Goal: Task Accomplishment & Management: Use online tool/utility

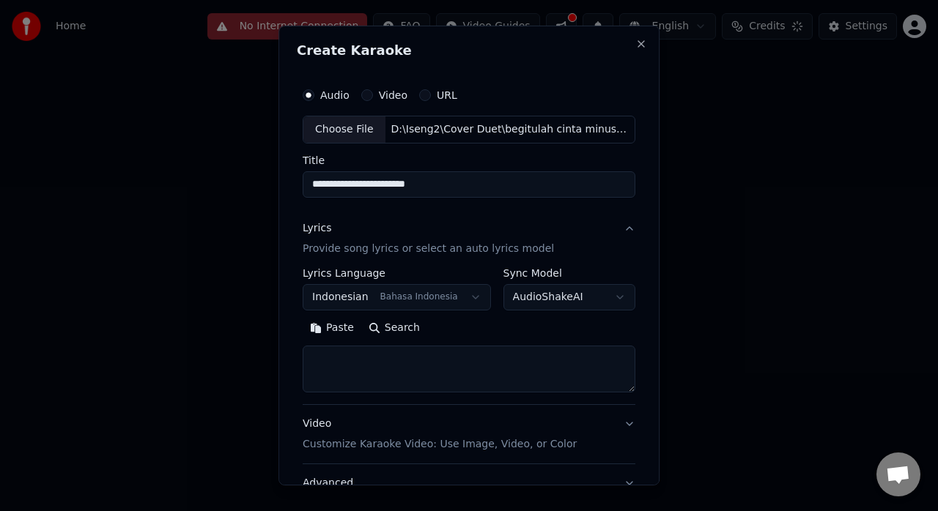
select select "**"
click at [635, 42] on button "Close" at bounding box center [641, 44] width 12 height 12
select select
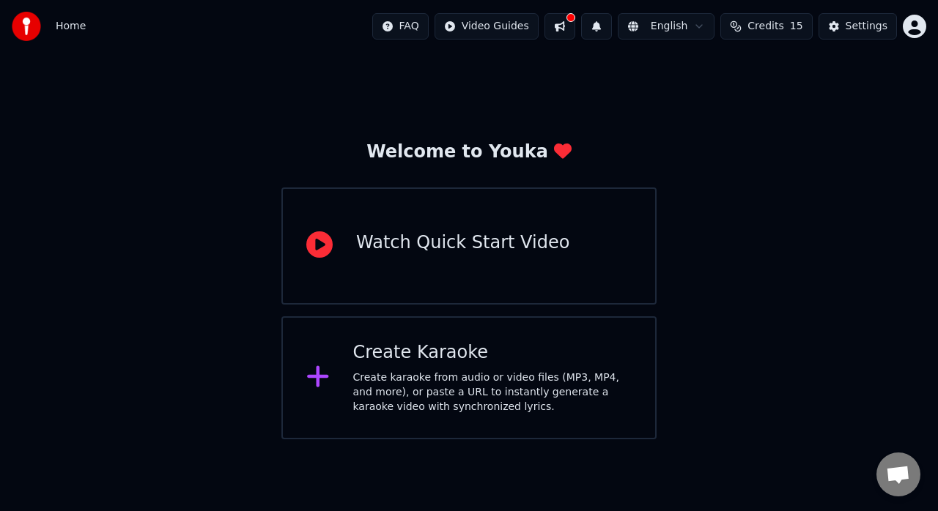
click at [497, 374] on div "Create karaoke from audio or video files (MP3, MP4, and more), or paste a URL t…" at bounding box center [492, 393] width 279 height 44
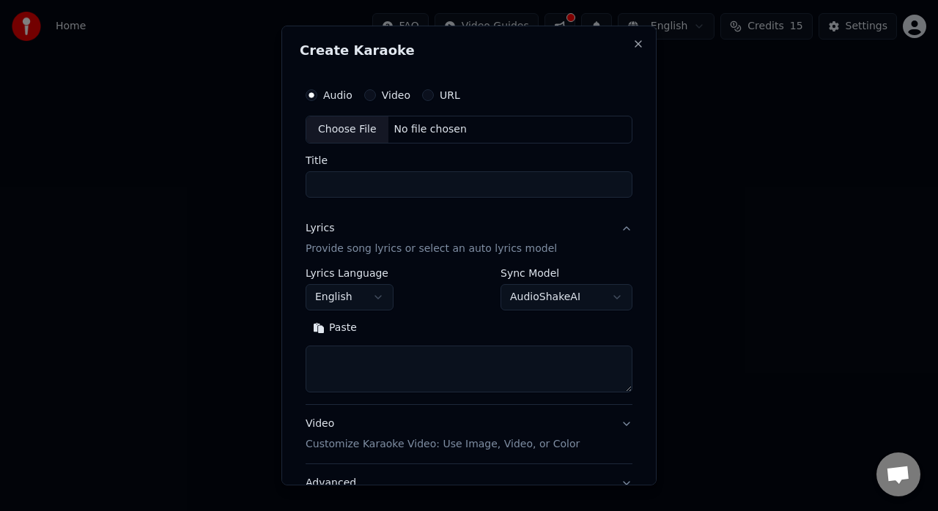
click at [364, 132] on div "Choose File" at bounding box center [347, 130] width 82 height 26
type input "**********"
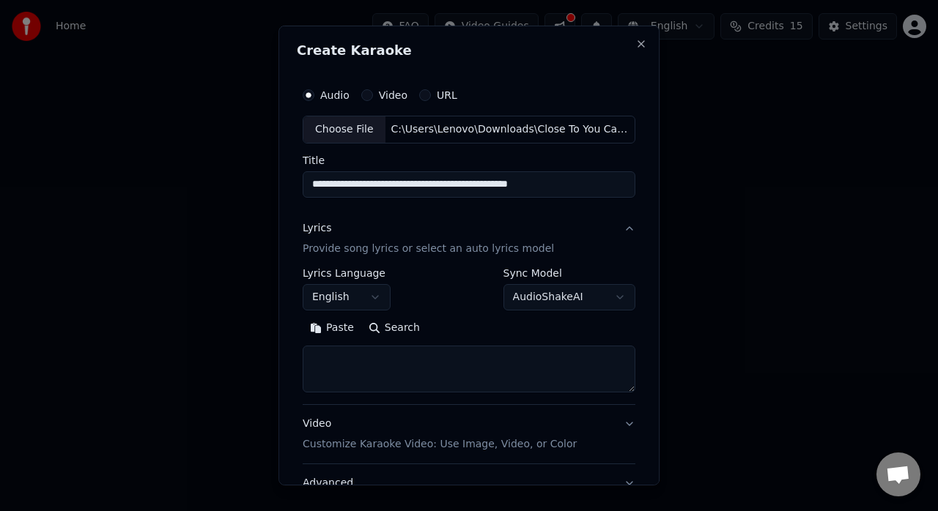
click at [411, 250] on p "Provide song lyrics or select an auto lyrics model" at bounding box center [428, 249] width 251 height 15
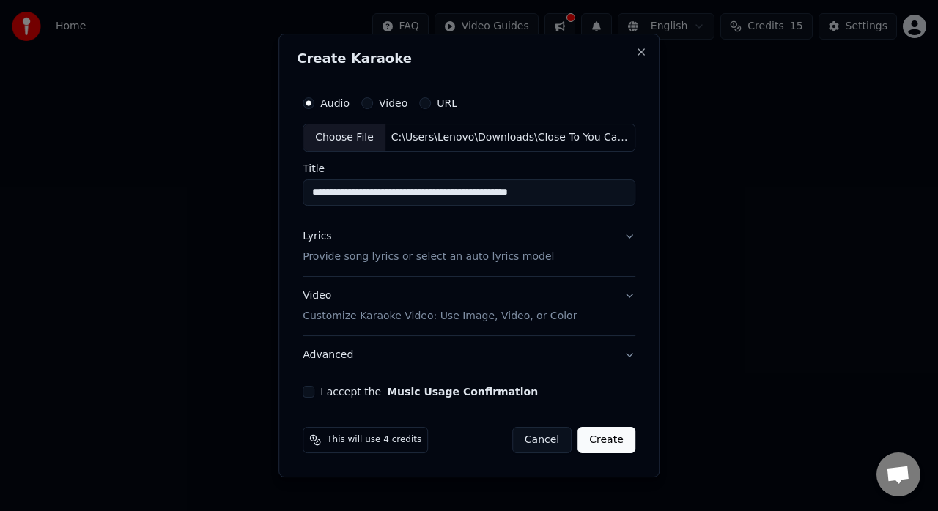
click at [401, 248] on div "Lyrics Provide song lyrics or select an auto lyrics model" at bounding box center [428, 246] width 251 height 35
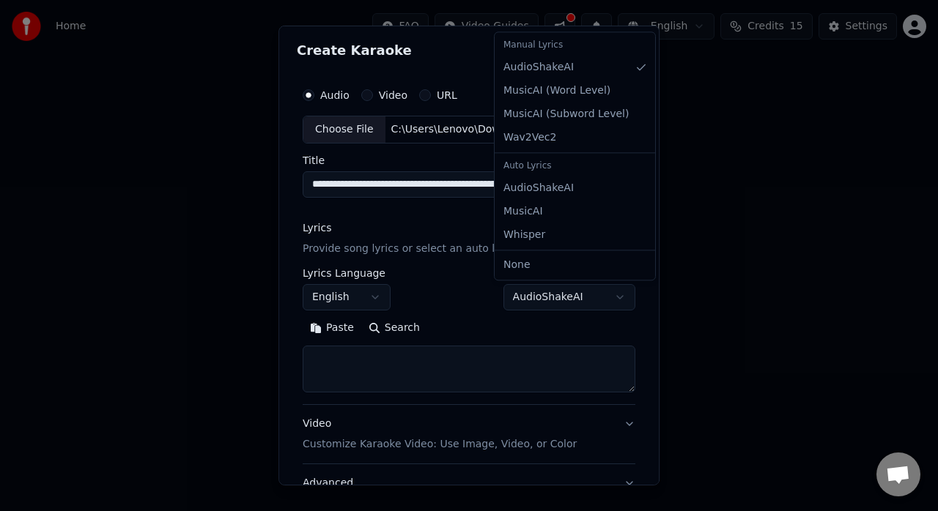
click at [590, 305] on body "**********" at bounding box center [469, 220] width 938 height 440
click at [545, 297] on body "**********" at bounding box center [469, 220] width 938 height 440
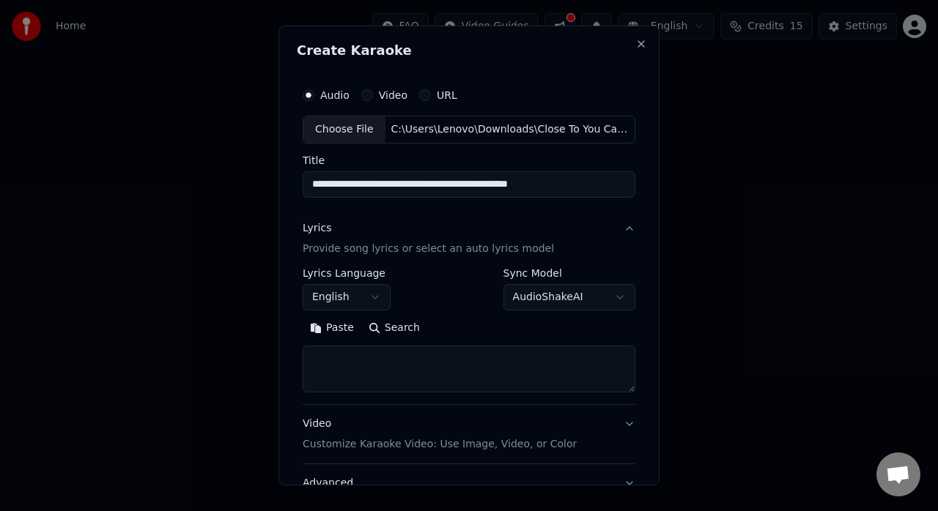
click at [547, 297] on body "**********" at bounding box center [469, 220] width 938 height 440
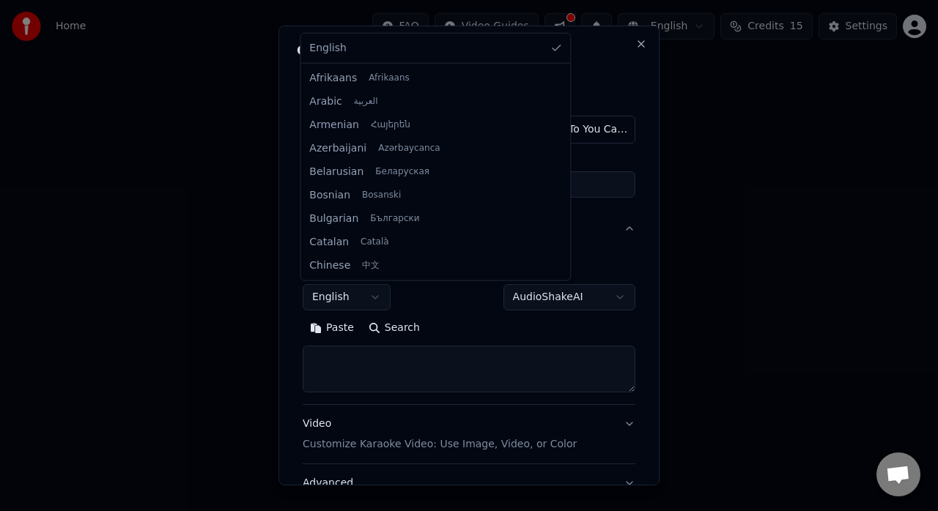
click at [369, 294] on body "**********" at bounding box center [469, 220] width 938 height 440
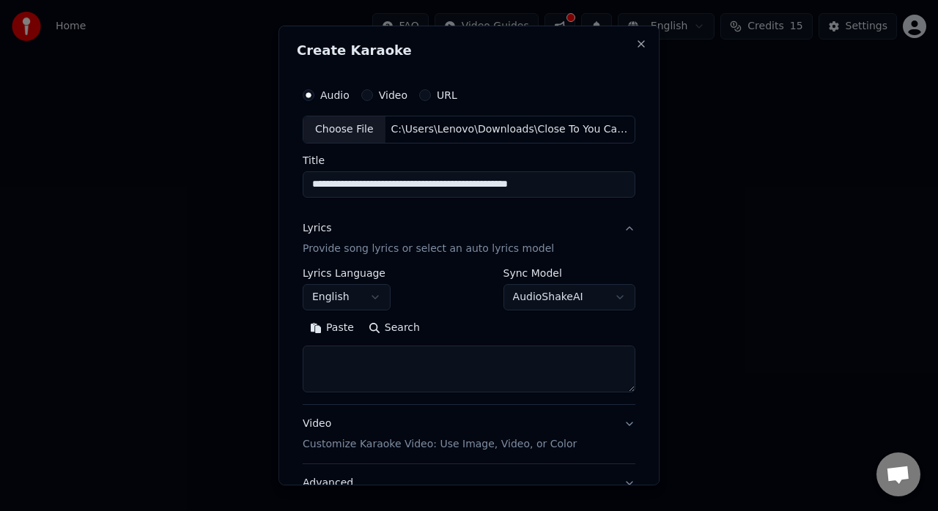
scroll to position [73, 0]
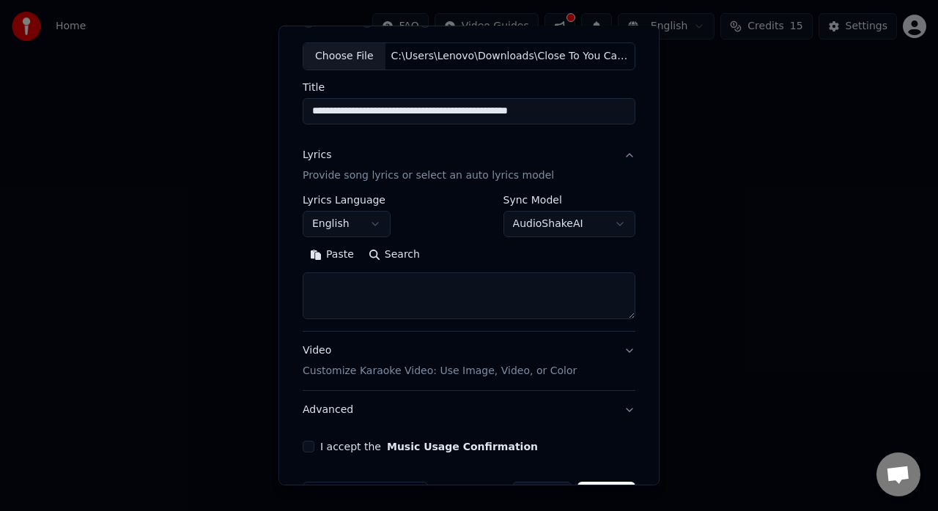
click at [429, 290] on textarea at bounding box center [469, 296] width 333 height 47
click at [382, 287] on textarea at bounding box center [469, 296] width 333 height 47
paste textarea "**********"
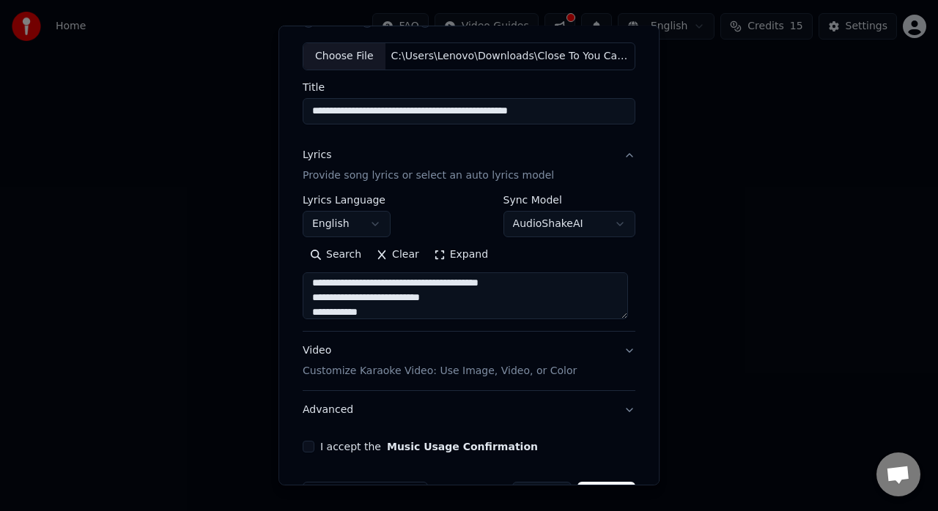
scroll to position [118, 0]
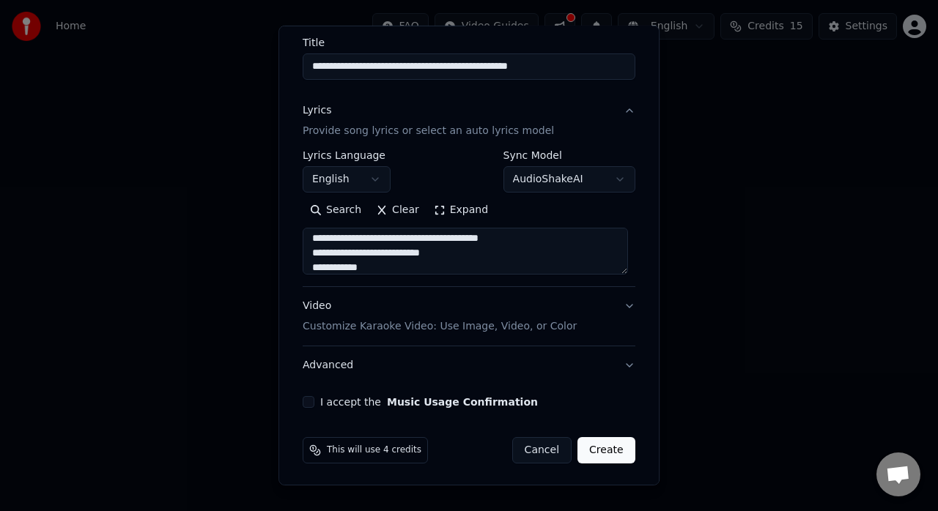
type textarea "**********"
click at [441, 326] on p "Customize Karaoke Video: Use Image, Video, or Color" at bounding box center [440, 326] width 274 height 15
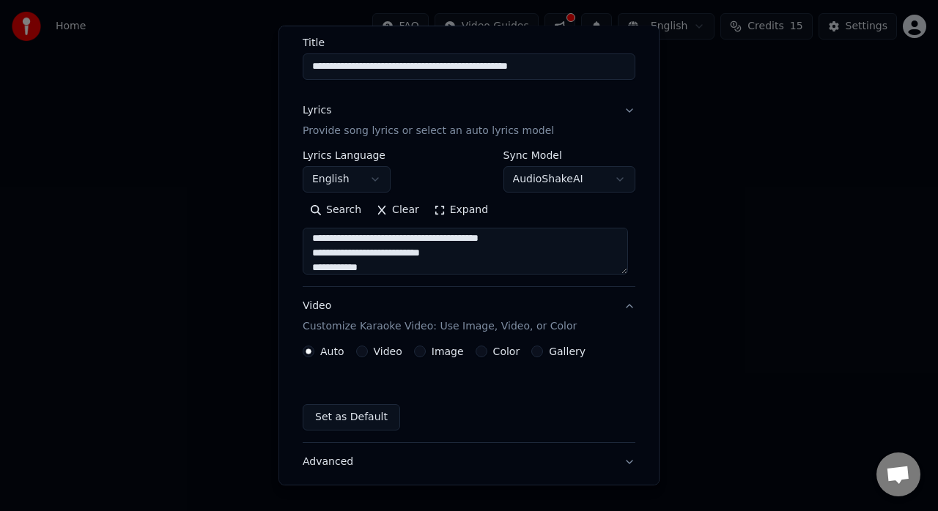
scroll to position [79, 0]
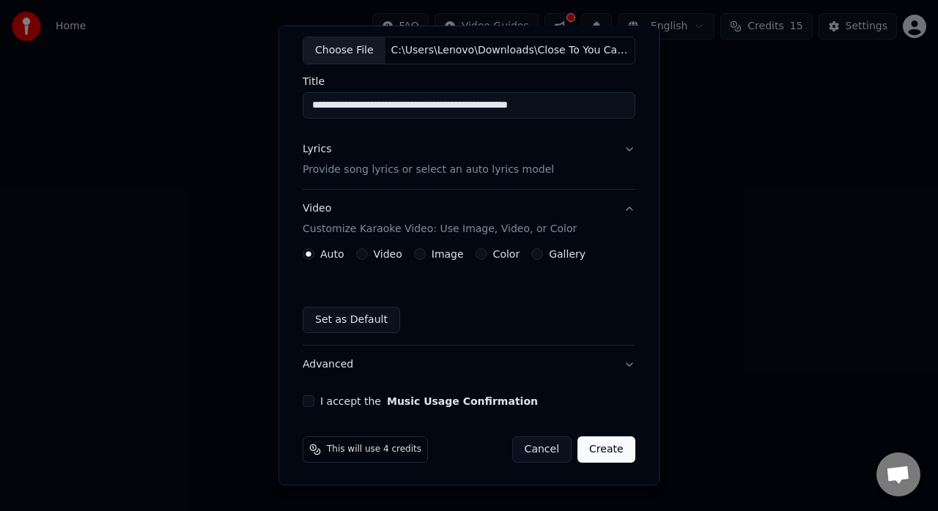
click at [420, 249] on div "Image" at bounding box center [439, 254] width 50 height 12
click at [414, 259] on div "Image" at bounding box center [439, 254] width 50 height 12
click at [414, 252] on button "Image" at bounding box center [420, 254] width 12 height 12
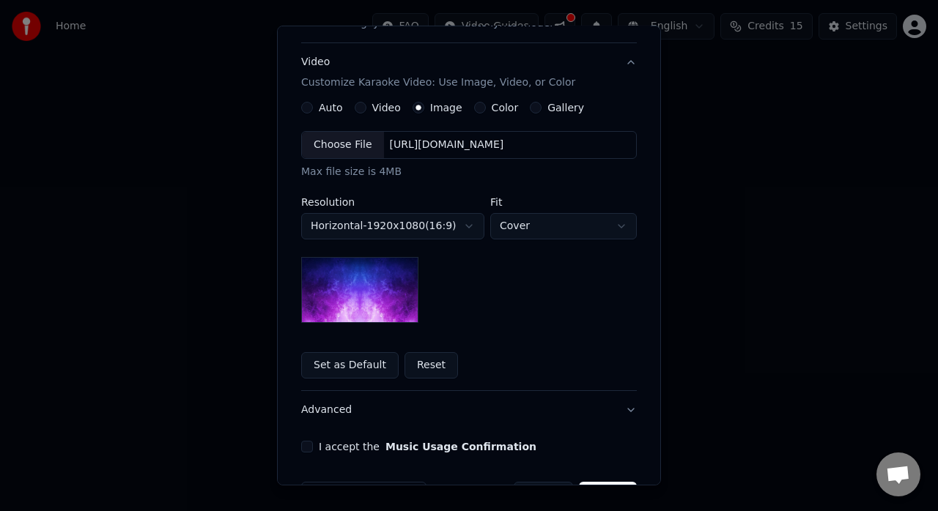
scroll to position [152, 0]
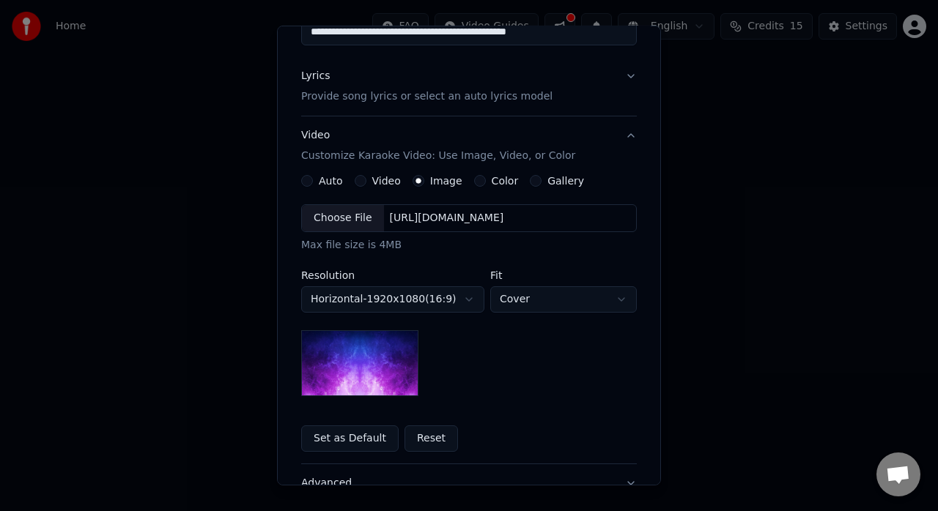
click at [474, 177] on button "Color" at bounding box center [480, 181] width 12 height 12
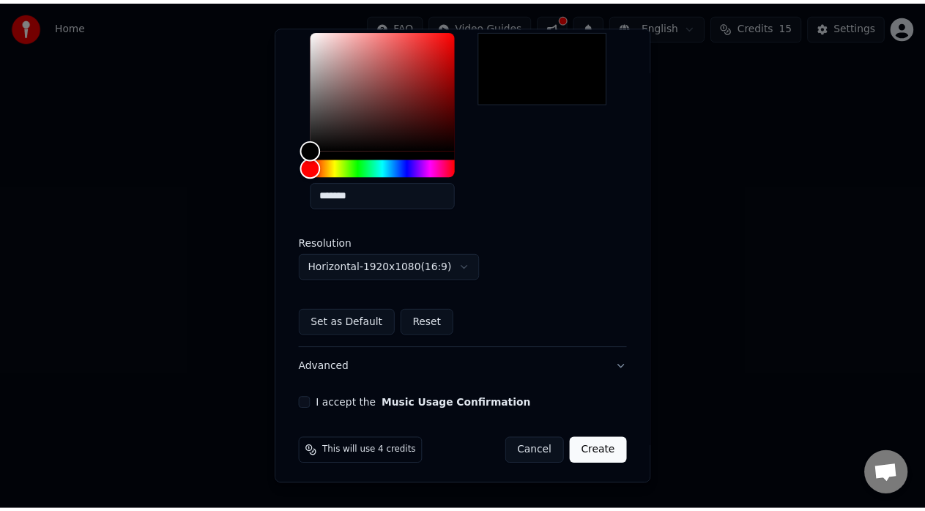
scroll to position [335, 0]
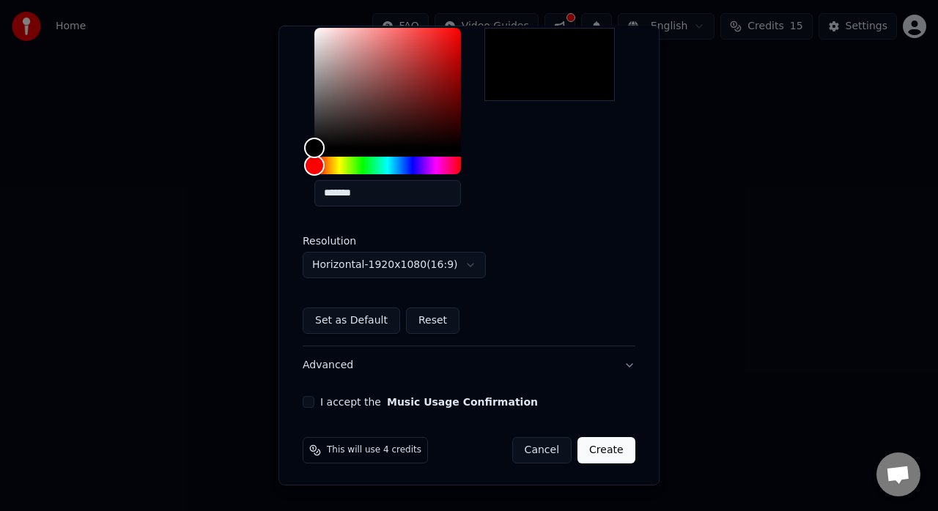
click at [316, 404] on div "I accept the Music Usage Confirmation" at bounding box center [469, 402] width 333 height 12
click at [308, 402] on button "I accept the Music Usage Confirmation" at bounding box center [309, 402] width 12 height 12
click at [598, 453] on button "Create" at bounding box center [606, 450] width 58 height 26
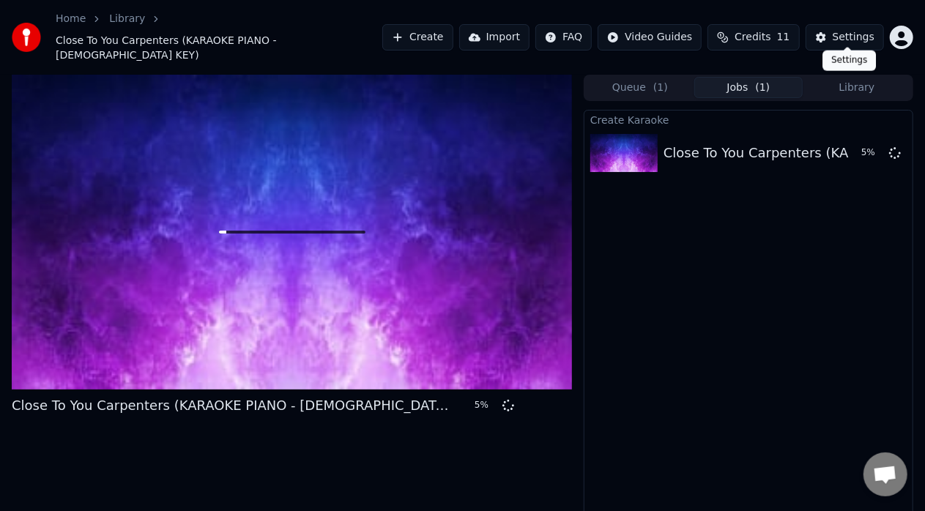
click at [859, 33] on div "Settings" at bounding box center [854, 37] width 42 height 15
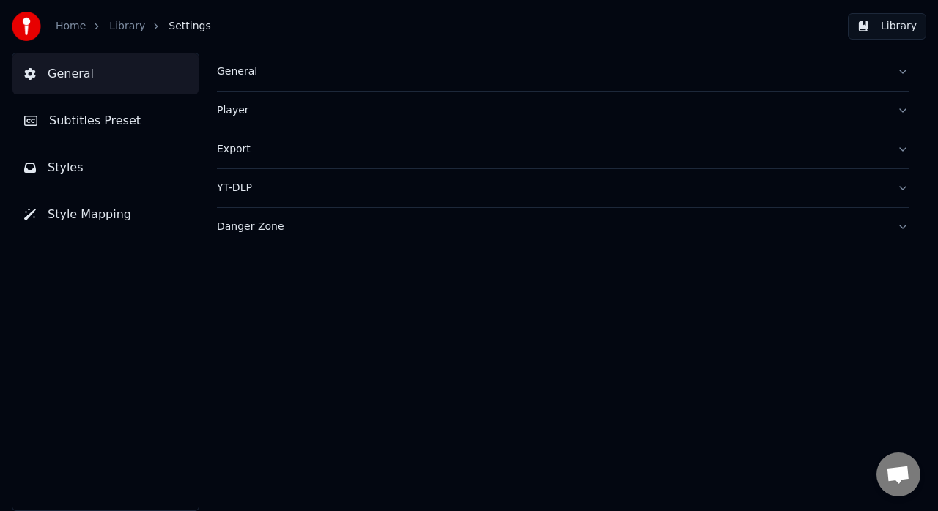
click at [101, 171] on button "Styles" at bounding box center [105, 167] width 186 height 41
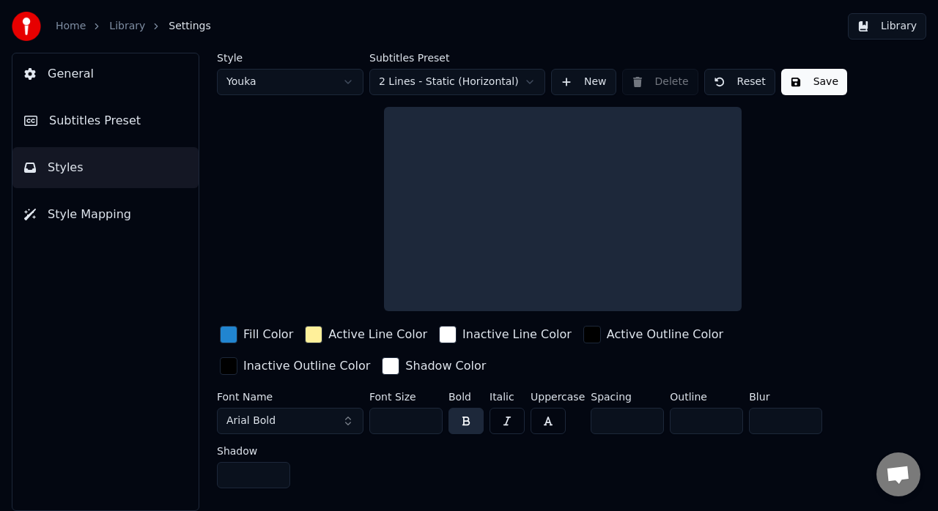
click at [100, 129] on span "Subtitles Preset" at bounding box center [95, 121] width 92 height 18
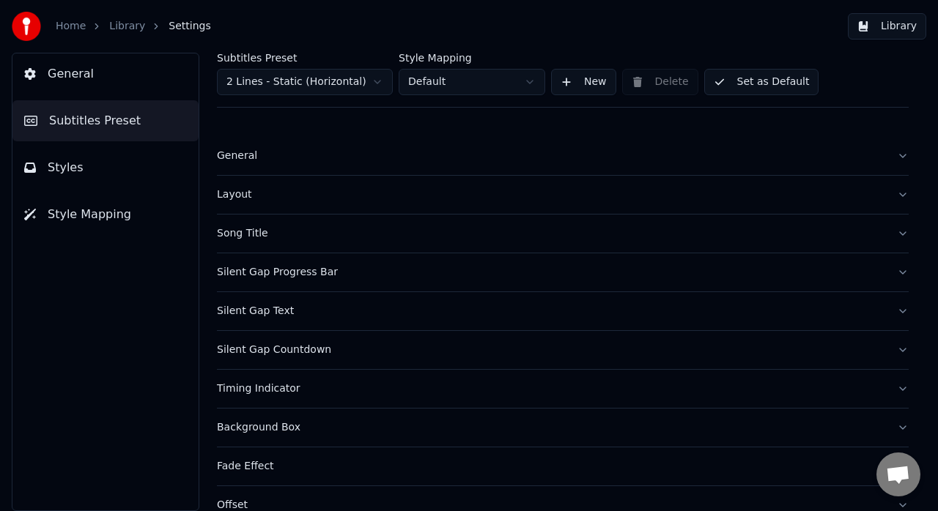
click at [103, 158] on button "Styles" at bounding box center [105, 167] width 186 height 41
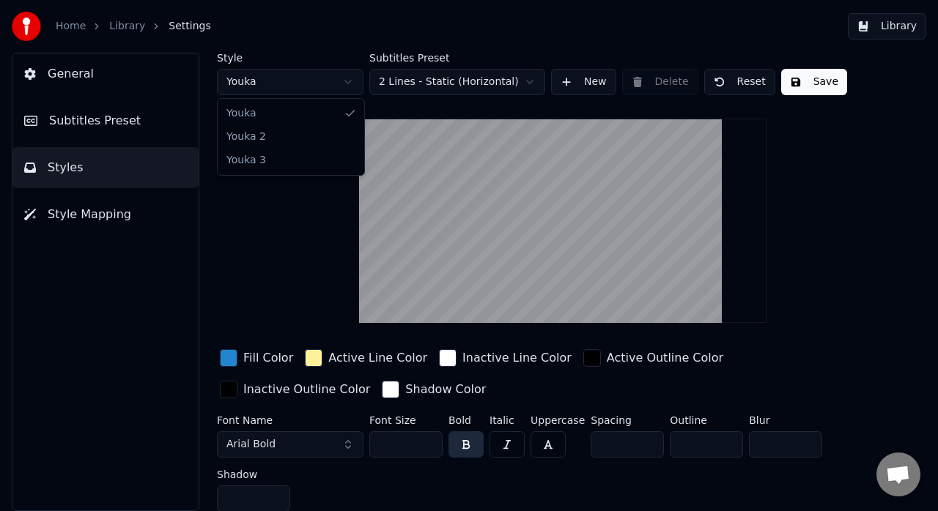
click at [271, 87] on html "Home Library Settings Library General Subtitles Preset Styles Style Mapping Sty…" at bounding box center [469, 255] width 938 height 511
click at [273, 78] on html "Home Library Settings Library General Subtitles Preset Styles Style Mapping Sty…" at bounding box center [469, 255] width 938 height 511
click at [271, 87] on html "Home Library Settings Library General Subtitles Preset Styles Style Mapping Sty…" at bounding box center [469, 255] width 938 height 511
click at [274, 84] on html "Home Library Settings Library General Subtitles Preset Styles Style Mapping Sty…" at bounding box center [469, 255] width 938 height 511
click at [278, 84] on html "Home Library Settings Library General Subtitles Preset Styles Style Mapping Sty…" at bounding box center [469, 255] width 938 height 511
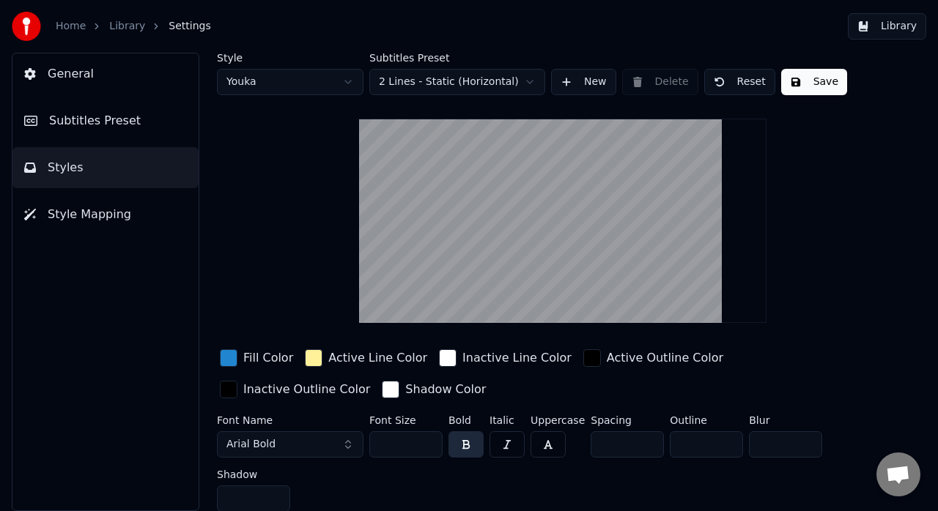
click at [286, 79] on html "Home Library Settings Library General Subtitles Preset Styles Style Mapping Sty…" at bounding box center [469, 255] width 938 height 511
click at [290, 84] on html "Home Library Settings Library General Subtitles Preset Styles Style Mapping Sty…" at bounding box center [469, 255] width 938 height 511
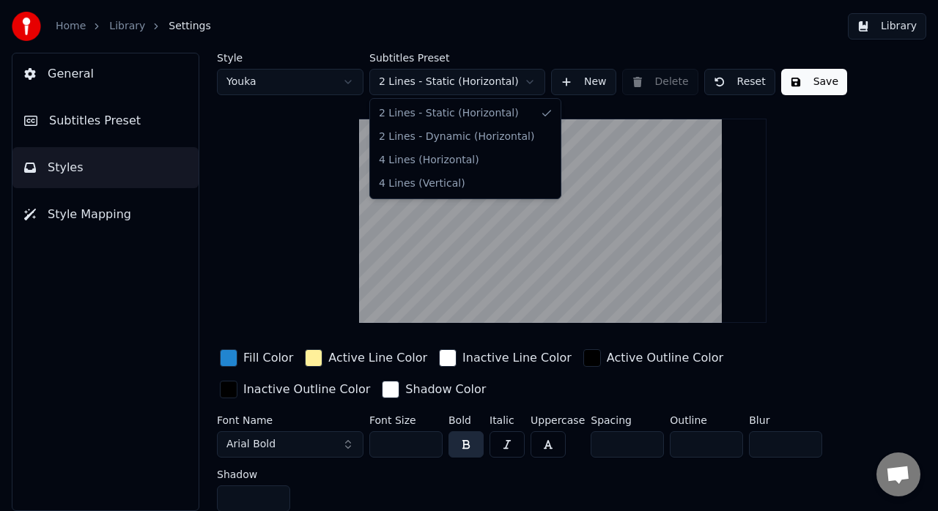
click at [416, 76] on html "Home Library Settings Library General Subtitles Preset Styles Style Mapping Sty…" at bounding box center [469, 255] width 938 height 511
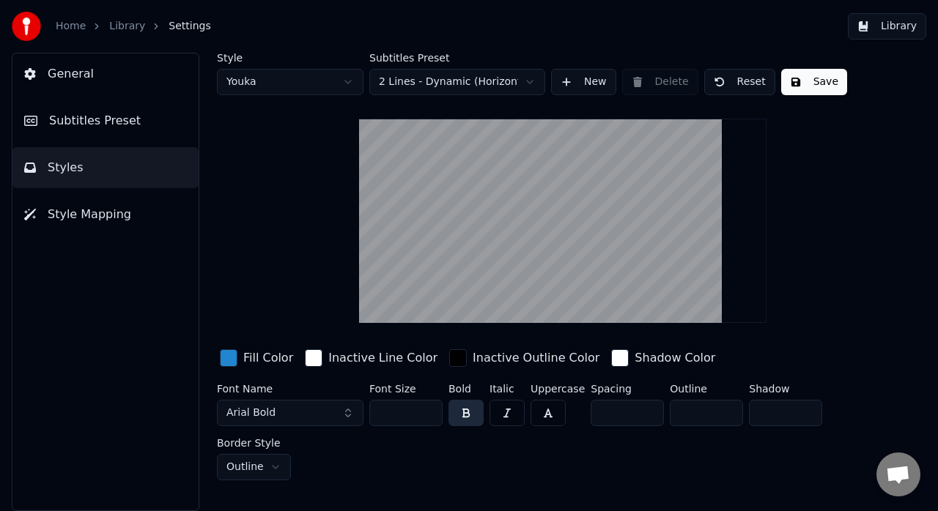
click at [428, 91] on html "Home Library Settings Library General Subtitles Preset Styles Style Mapping Sty…" at bounding box center [469, 255] width 938 height 511
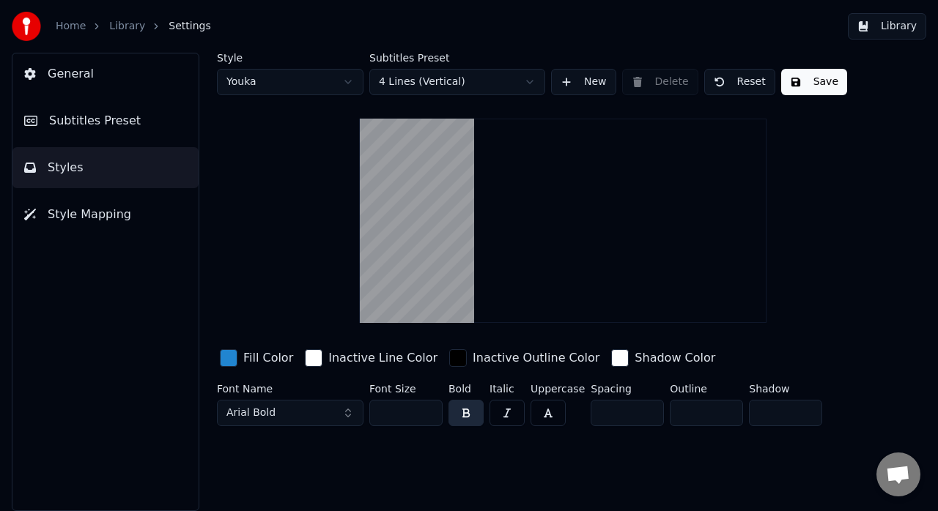
click at [440, 83] on html "Home Library Settings Library General Subtitles Preset Styles Style Mapping Sty…" at bounding box center [469, 255] width 938 height 511
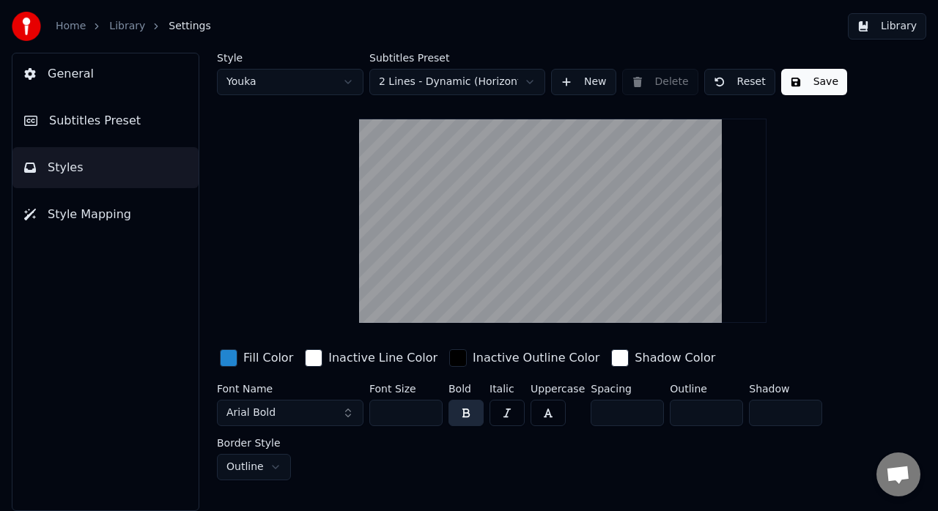
click at [445, 84] on html "Home Library Settings Library General Subtitles Preset Styles Style Mapping Sty…" at bounding box center [469, 255] width 938 height 511
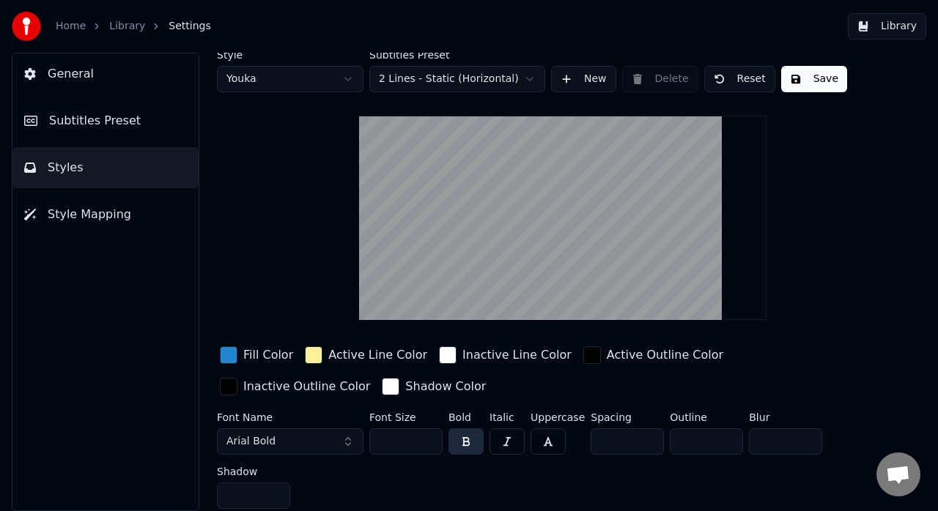
scroll to position [4, 0]
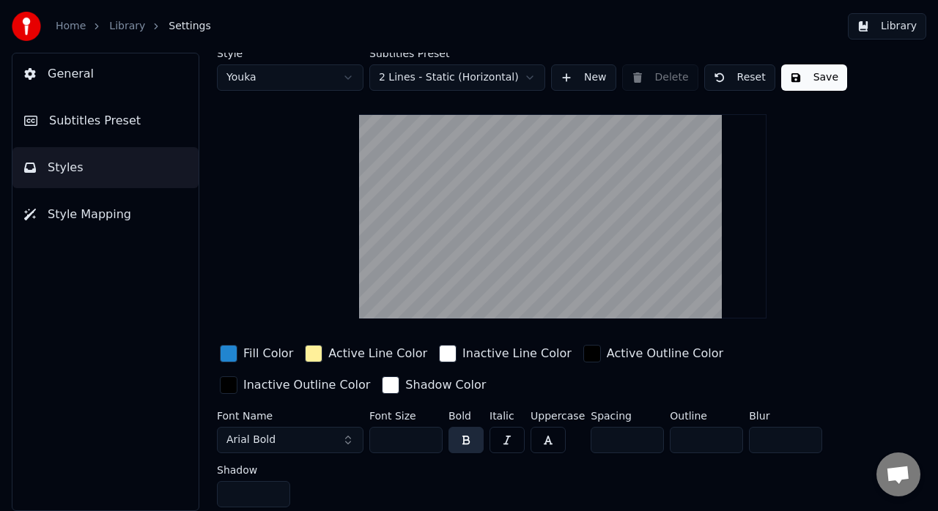
click at [120, 221] on span "Style Mapping" at bounding box center [90, 215] width 84 height 18
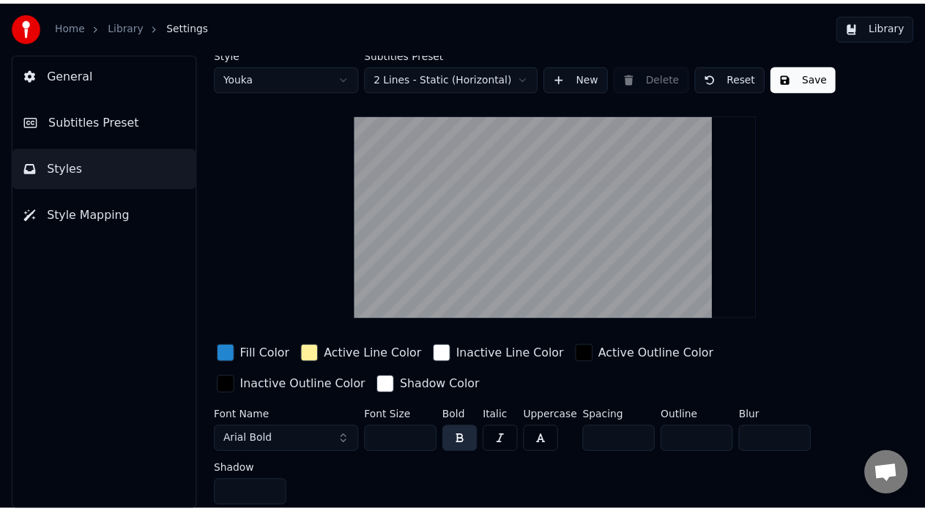
scroll to position [0, 0]
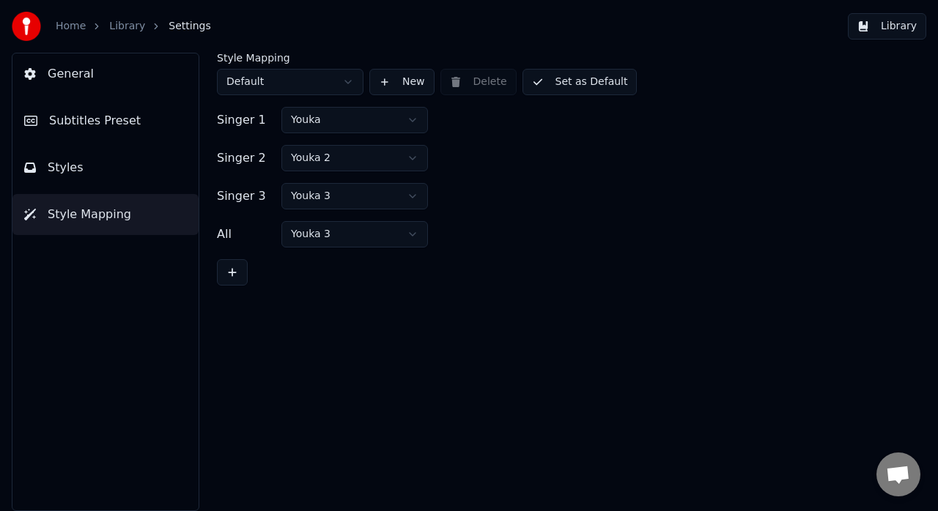
click at [124, 25] on link "Library" at bounding box center [127, 26] width 36 height 15
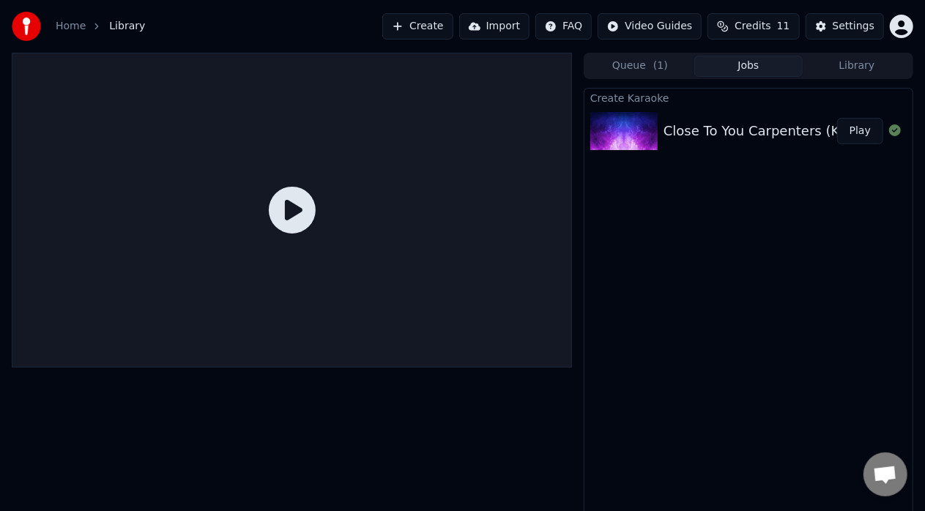
click at [728, 126] on div "Close To You Carpenters (KARAOKE PIANO - [DEMOGRAPHIC_DATA] KEY)" at bounding box center [900, 131] width 473 height 21
click at [303, 213] on icon at bounding box center [292, 210] width 47 height 47
click at [859, 130] on button "Play" at bounding box center [860, 131] width 46 height 26
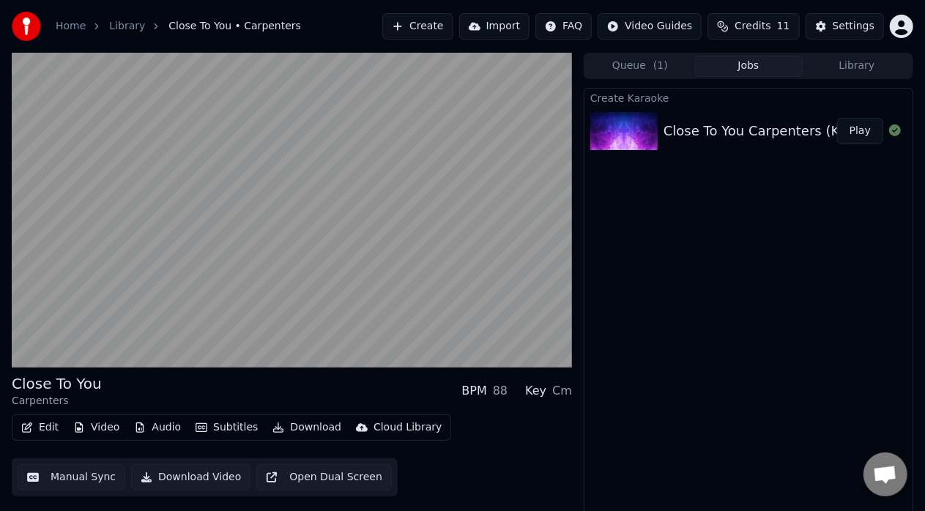
click at [65, 475] on button "Manual Sync" at bounding box center [72, 478] width 108 height 26
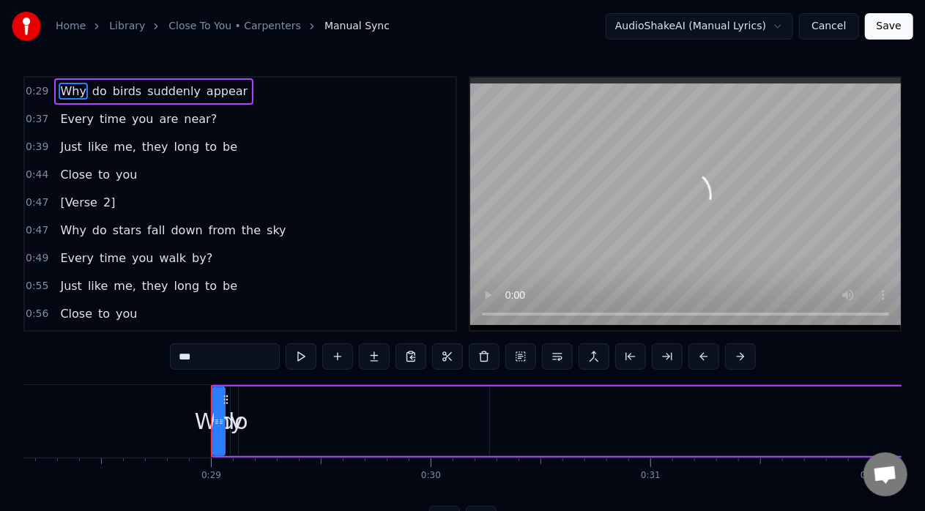
scroll to position [0, 6301]
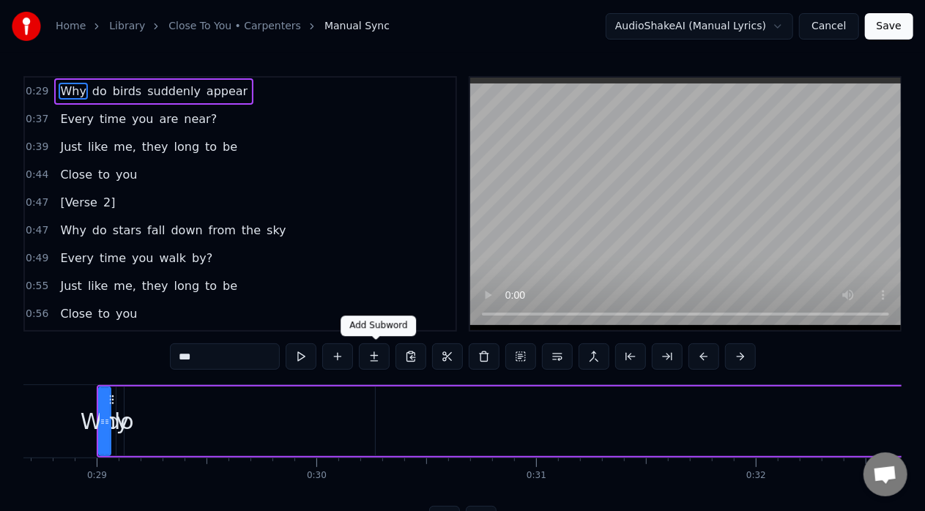
click at [379, 352] on button at bounding box center [374, 357] width 31 height 26
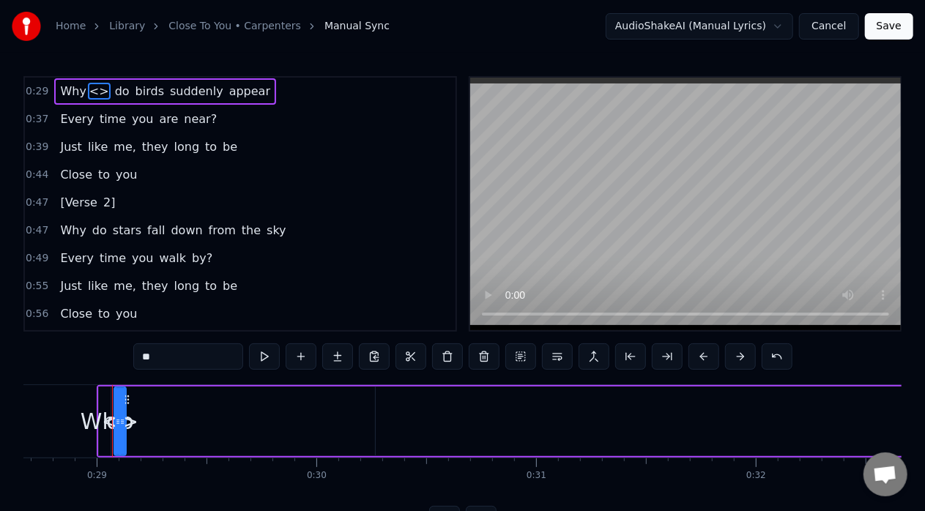
click at [131, 201] on div "0:47 [Verse 2]" at bounding box center [240, 203] width 431 height 28
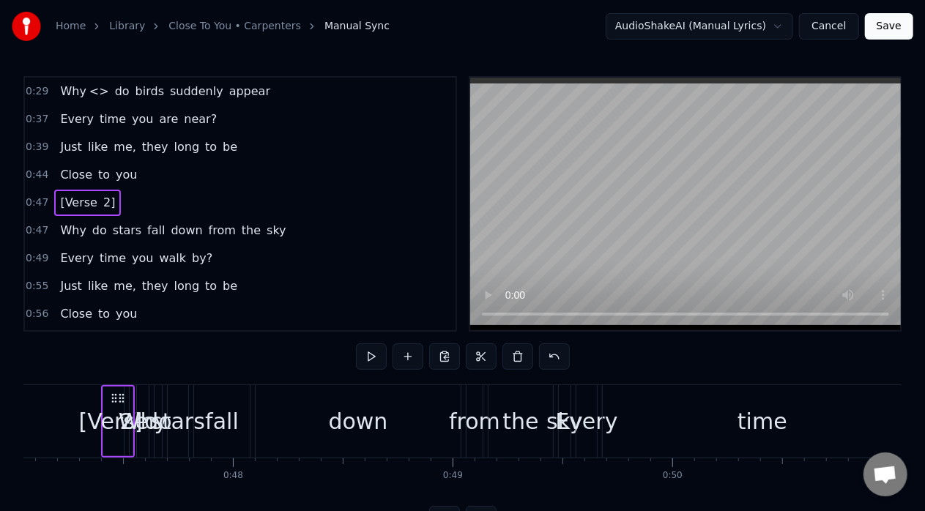
scroll to position [0, 10346]
click at [95, 95] on span "<>" at bounding box center [99, 91] width 23 height 17
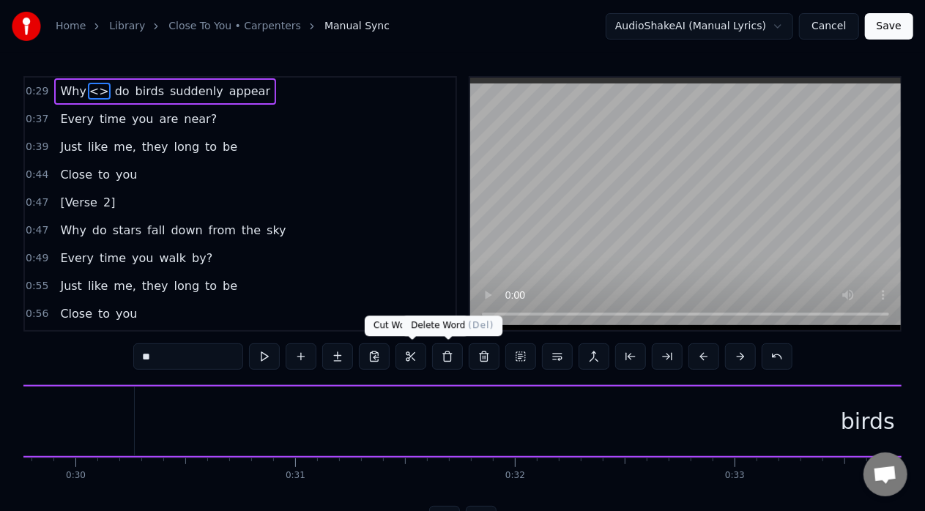
scroll to position [0, 6317]
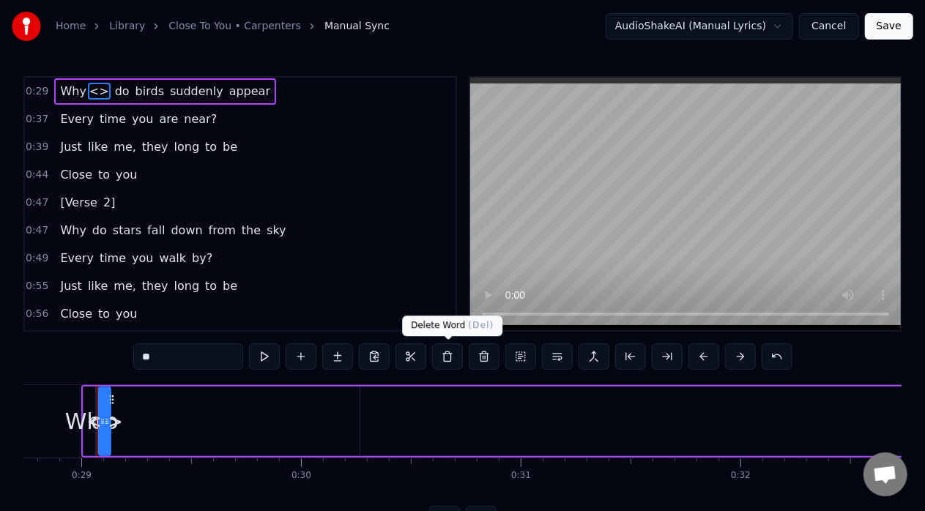
click at [445, 358] on button at bounding box center [447, 357] width 31 height 26
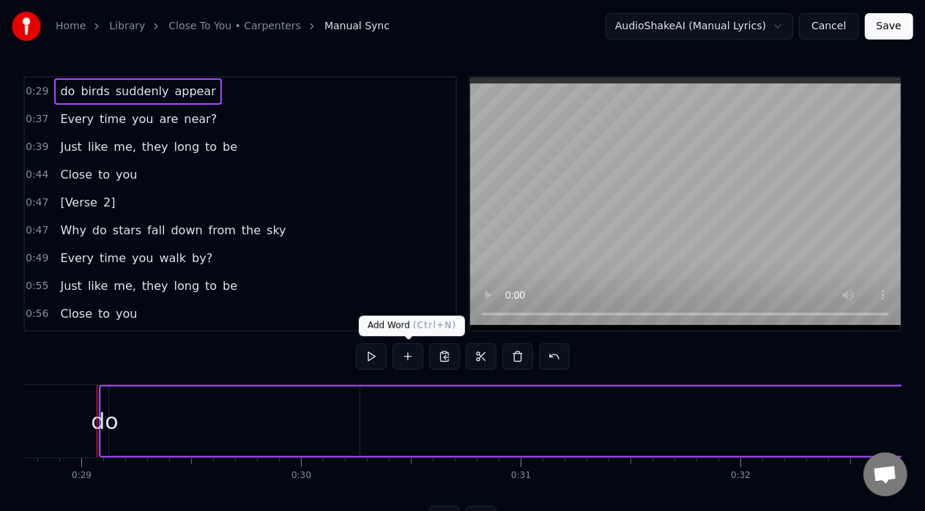
click at [413, 353] on button at bounding box center [408, 357] width 31 height 26
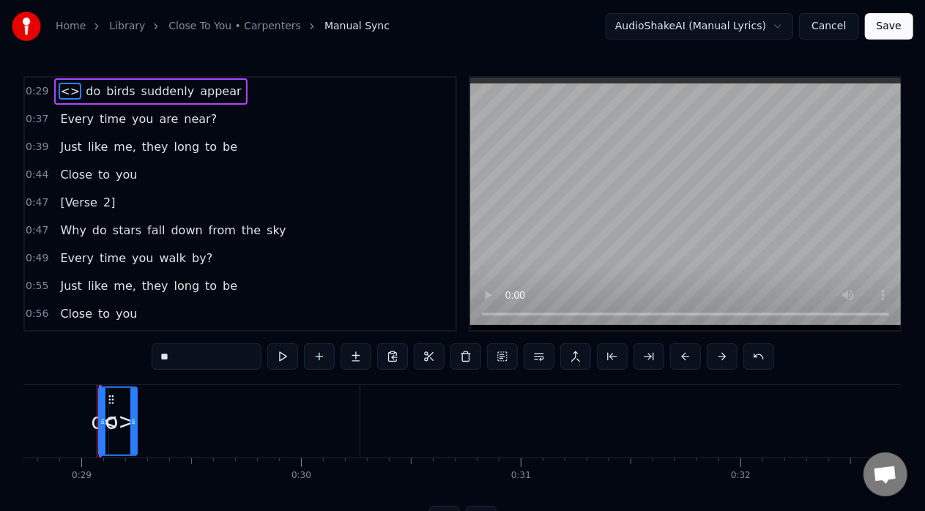
drag, startPoint x: 188, startPoint y: 352, endPoint x: 161, endPoint y: 350, distance: 27.2
click at [161, 350] on input "**" at bounding box center [207, 357] width 110 height 26
type input "***"
click at [334, 259] on div "0:49 Every time you walk by?" at bounding box center [240, 259] width 431 height 28
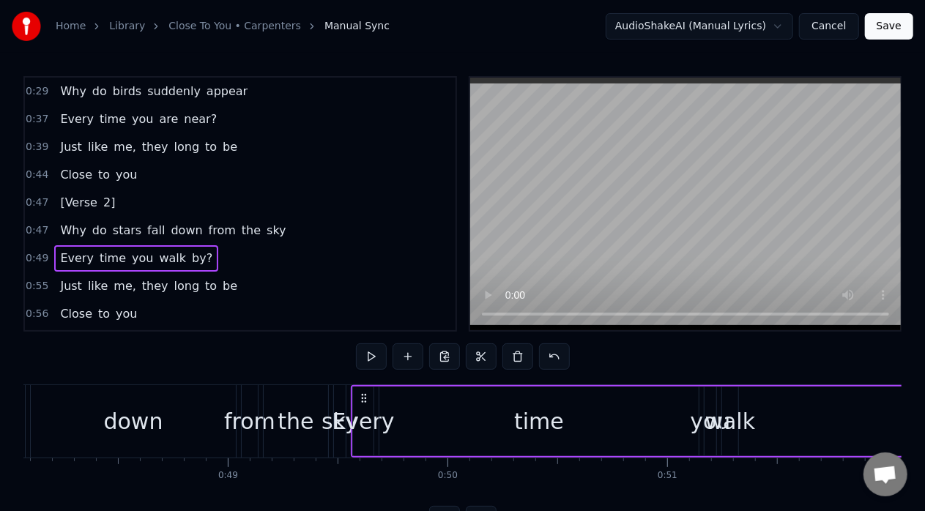
scroll to position [0, 10821]
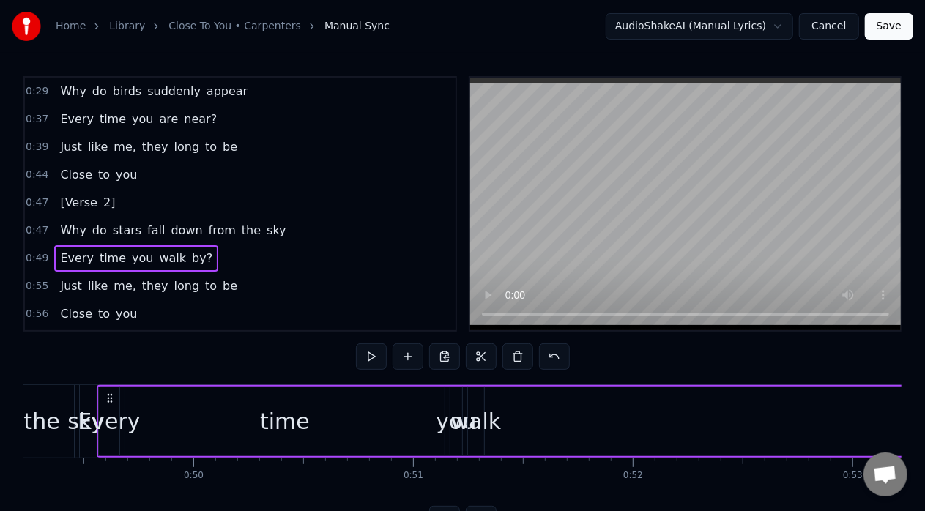
drag, startPoint x: 409, startPoint y: 432, endPoint x: 491, endPoint y: 433, distance: 82.1
click at [491, 433] on div "Every time you walk by?" at bounding box center [755, 421] width 1317 height 73
drag, startPoint x: 381, startPoint y: 426, endPoint x: 463, endPoint y: 426, distance: 82.1
click at [463, 426] on div "Every time you walk by?" at bounding box center [755, 421] width 1317 height 73
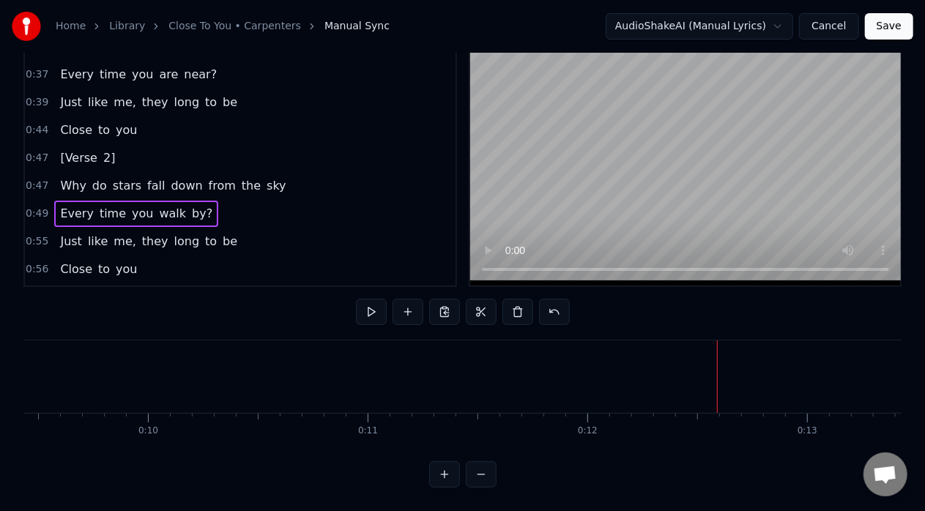
scroll to position [57, 0]
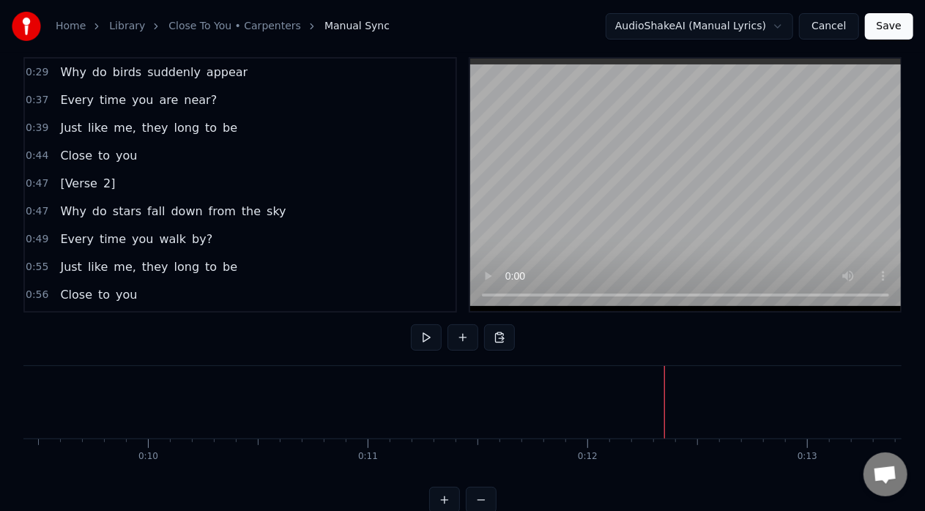
scroll to position [0, 0]
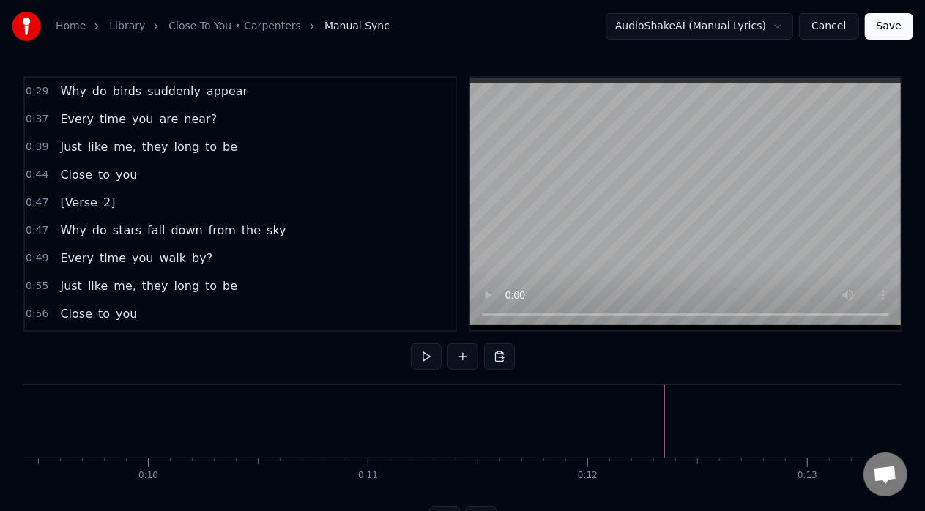
drag, startPoint x: 78, startPoint y: 81, endPoint x: 657, endPoint y: 413, distance: 666.6
click at [657, 413] on div "0:29 Why do birds suddenly appear 0:37 Every time you are near? 0:39 Just like …" at bounding box center [462, 304] width 879 height 456
drag, startPoint x: 37, startPoint y: 88, endPoint x: 45, endPoint y: 91, distance: 8.6
click at [45, 91] on div "0:29 Why do birds suddenly appear" at bounding box center [240, 92] width 431 height 28
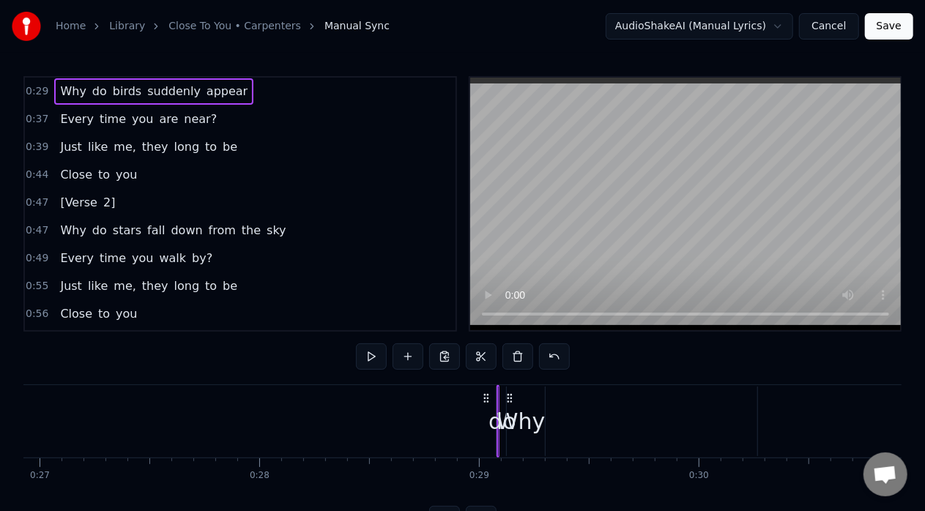
scroll to position [0, 6319]
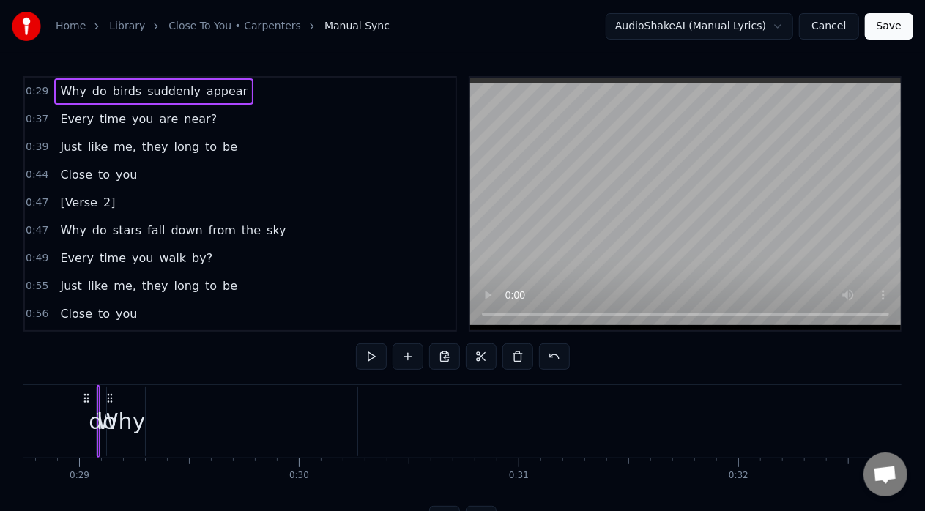
click at [111, 125] on span "time" at bounding box center [112, 119] width 29 height 17
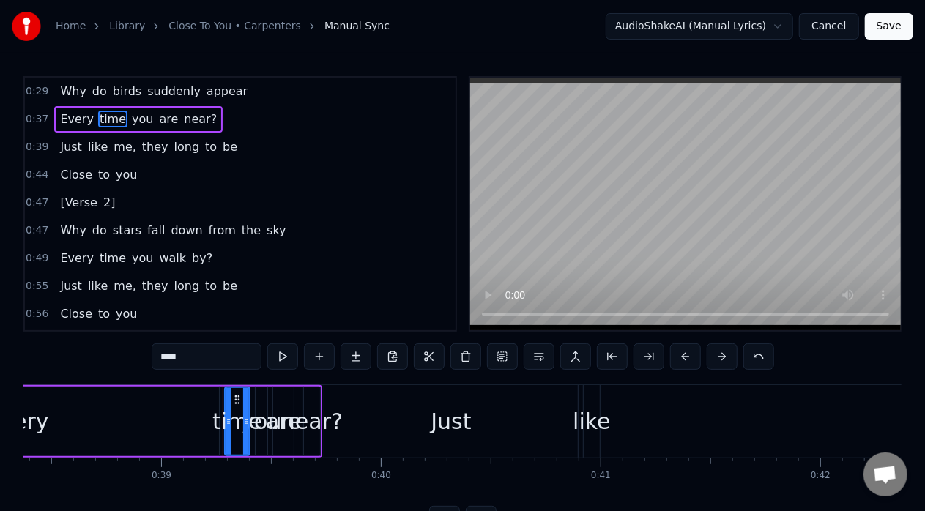
scroll to position [0, 8561]
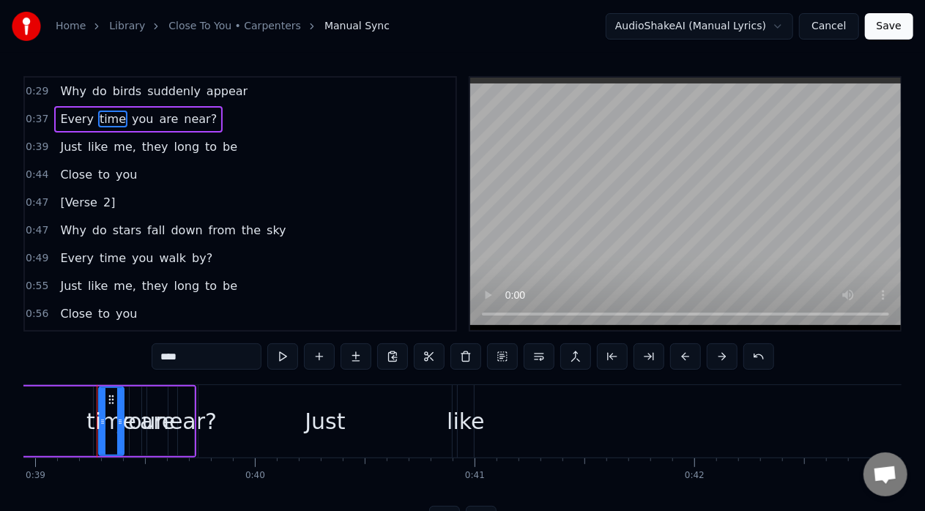
click at [123, 286] on span "me," at bounding box center [125, 286] width 26 height 17
type input "***"
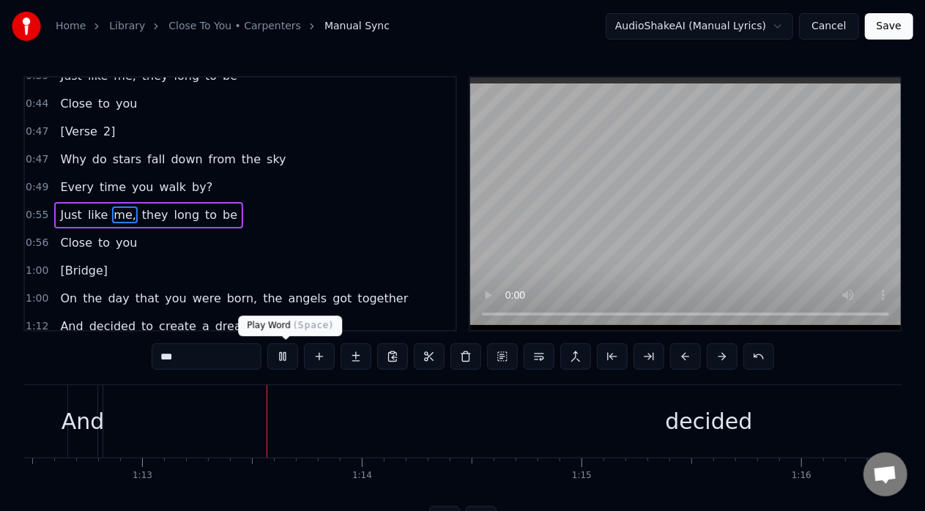
scroll to position [0, 15971]
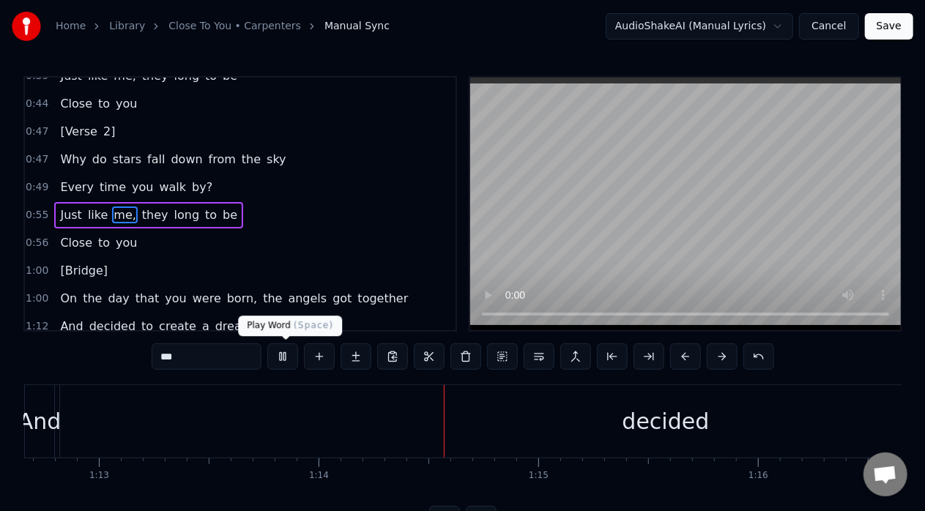
click at [289, 358] on button at bounding box center [282, 357] width 31 height 26
click at [267, 344] on button at bounding box center [282, 357] width 31 height 26
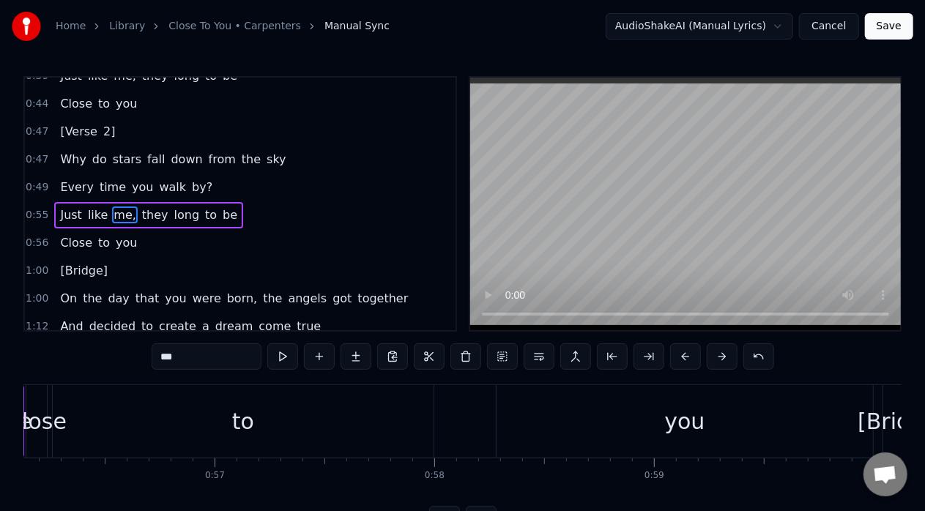
scroll to position [0, 12192]
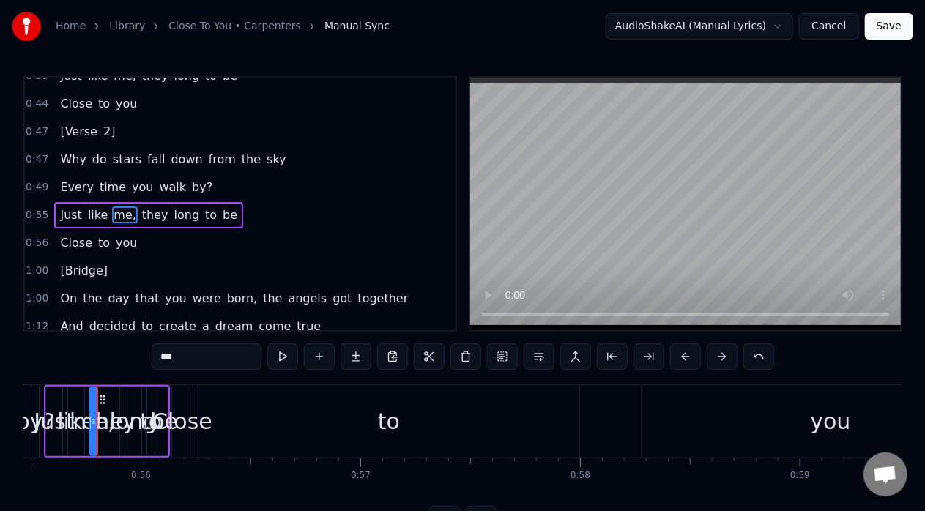
click at [267, 344] on button at bounding box center [282, 357] width 31 height 26
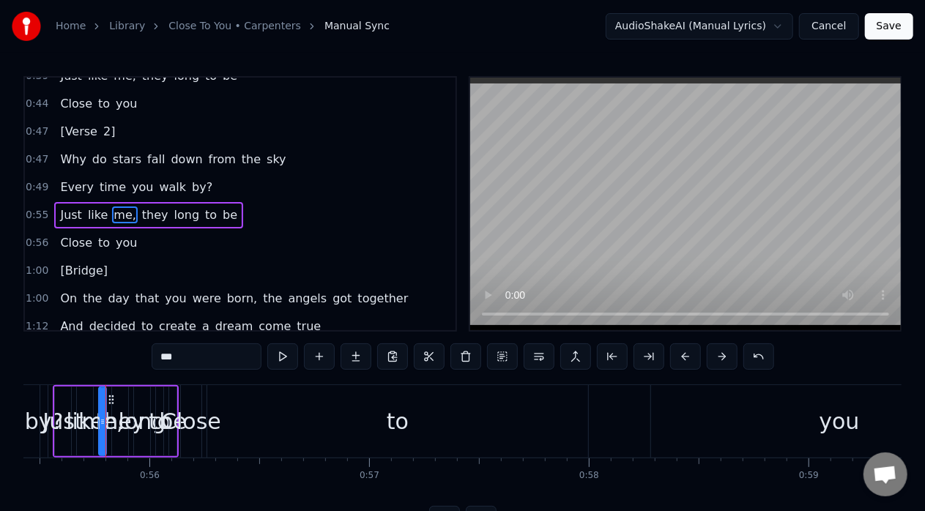
click at [267, 344] on button at bounding box center [282, 357] width 31 height 26
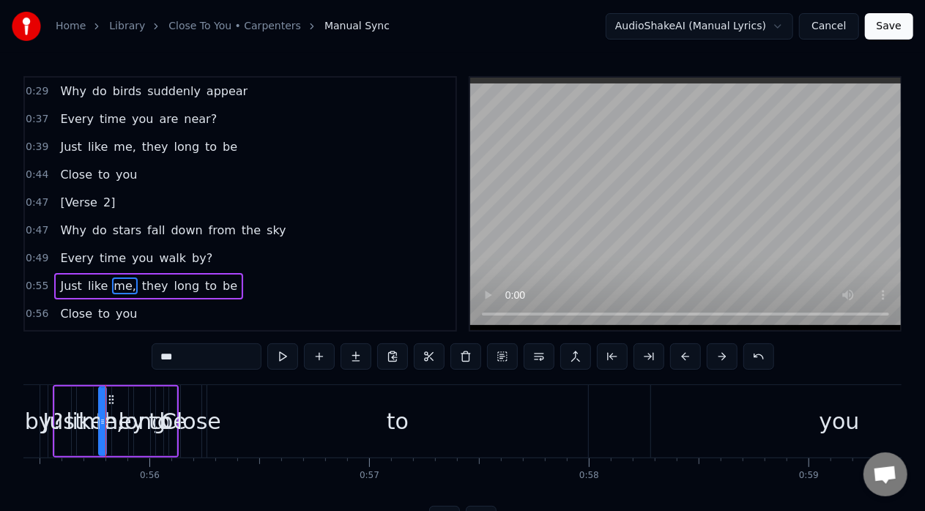
click at [31, 88] on span "0:29" at bounding box center [37, 91] width 23 height 15
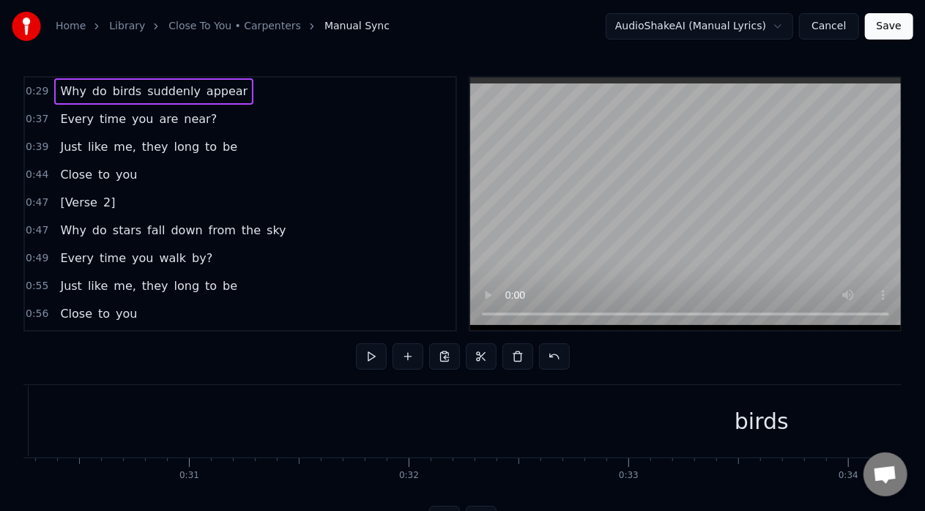
scroll to position [0, 6319]
click at [37, 91] on span "0:29" at bounding box center [37, 91] width 23 height 15
drag, startPoint x: 86, startPoint y: 396, endPoint x: 196, endPoint y: 393, distance: 109.9
click at [196, 393] on icon at bounding box center [197, 399] width 12 height 12
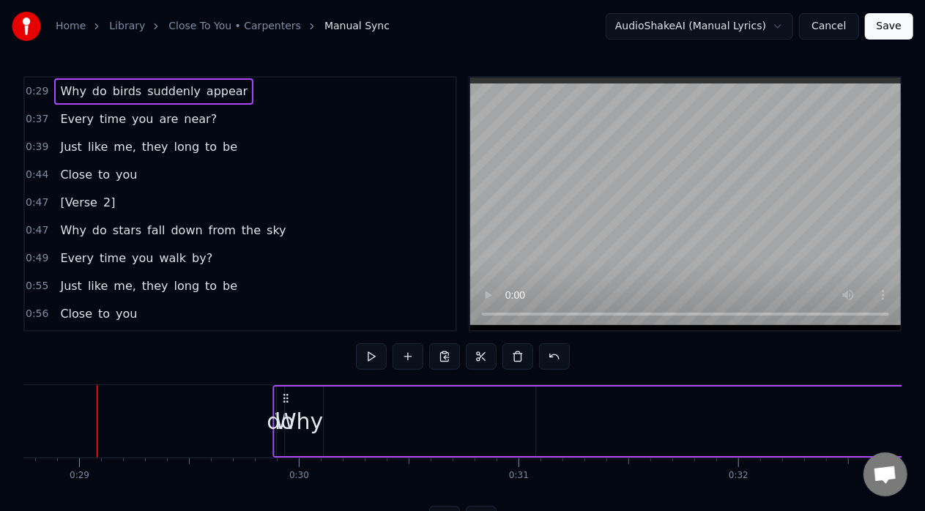
drag, startPoint x: 218, startPoint y: 397, endPoint x: 286, endPoint y: 396, distance: 68.2
click at [286, 396] on icon at bounding box center [286, 399] width 12 height 12
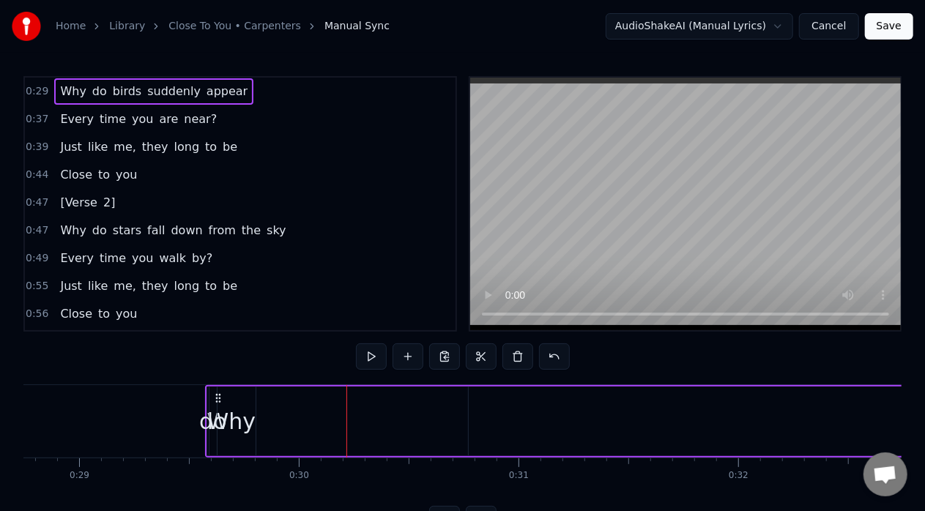
drag, startPoint x: 232, startPoint y: 419, endPoint x: 276, endPoint y: 421, distance: 44.0
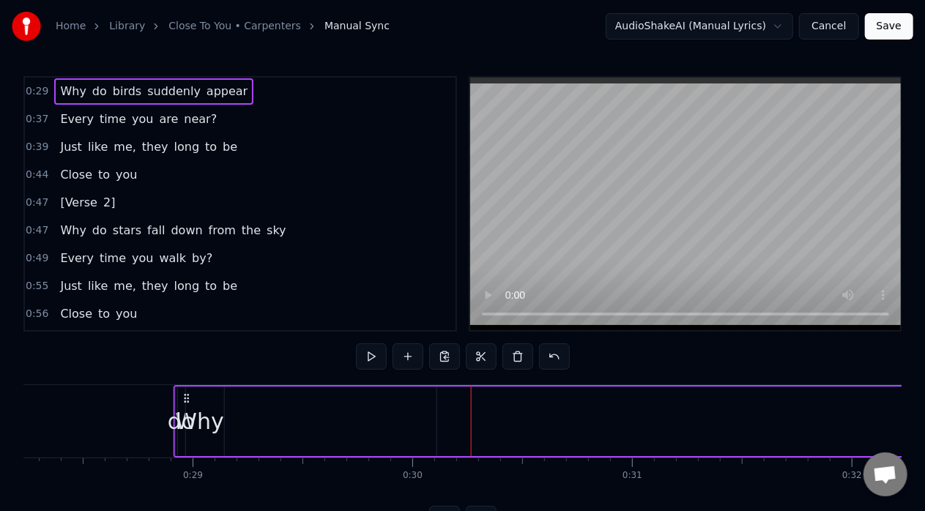
scroll to position [0, 6202]
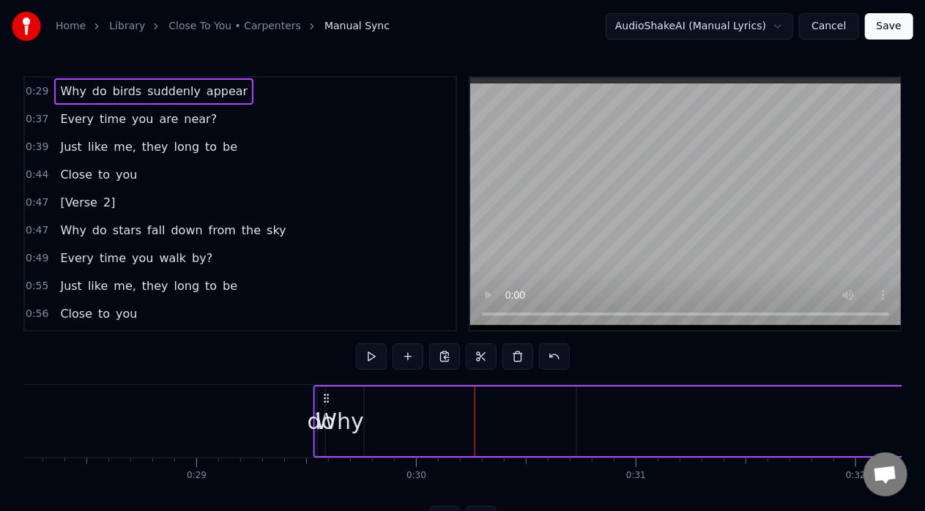
drag, startPoint x: 221, startPoint y: 396, endPoint x: 329, endPoint y: 403, distance: 107.9
click at [329, 403] on icon at bounding box center [327, 399] width 12 height 12
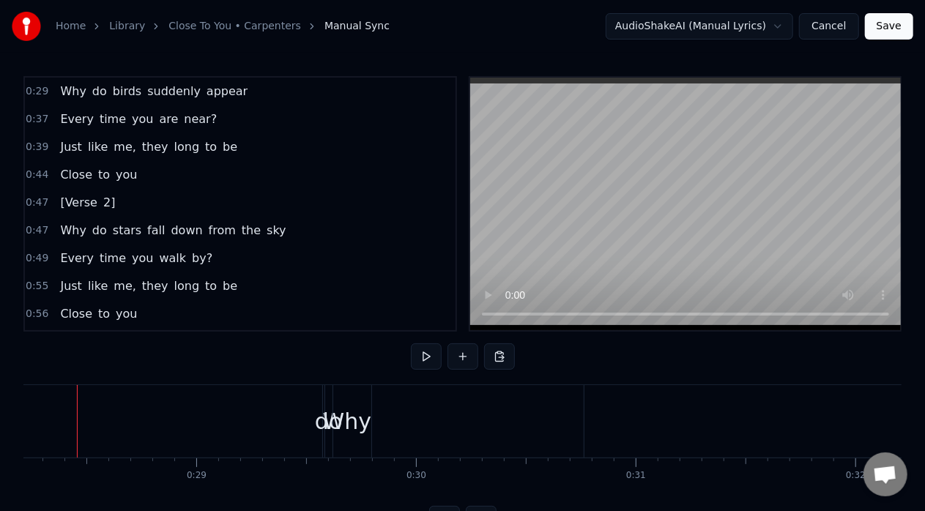
scroll to position [0, 6181]
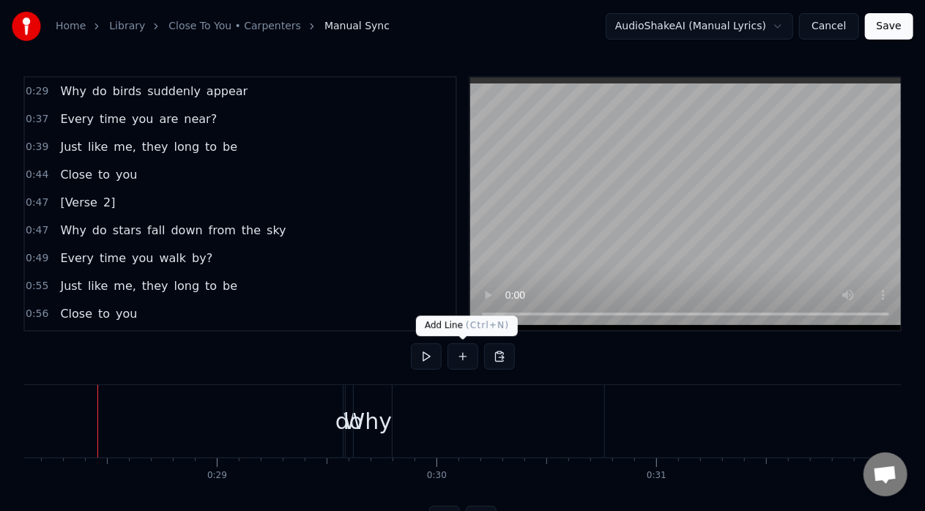
click at [458, 353] on button at bounding box center [463, 357] width 31 height 26
click at [763, 34] on html "Home Library Close To You • Carpenters Manual Sync AudioShakeAI (Manual Lyrics)…" at bounding box center [462, 278] width 925 height 556
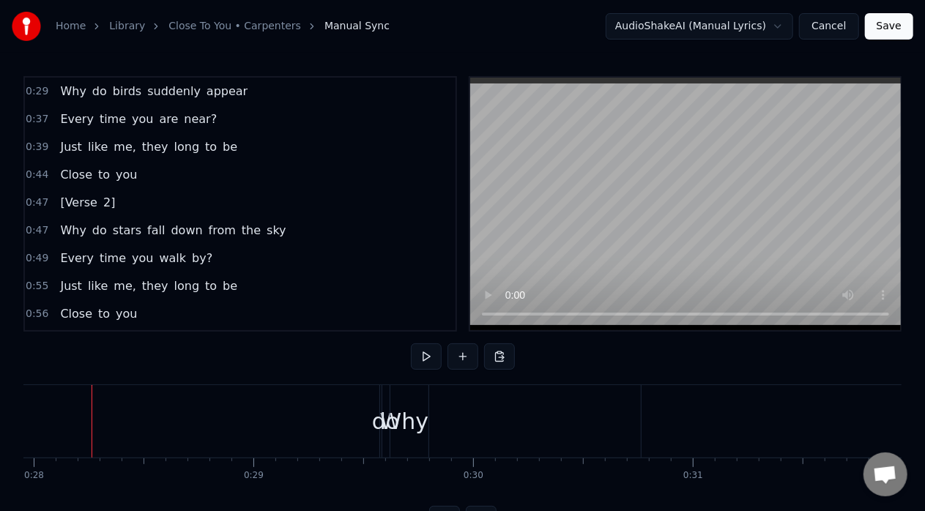
scroll to position [0, 6139]
